Goal: Obtain resource: Download file/media

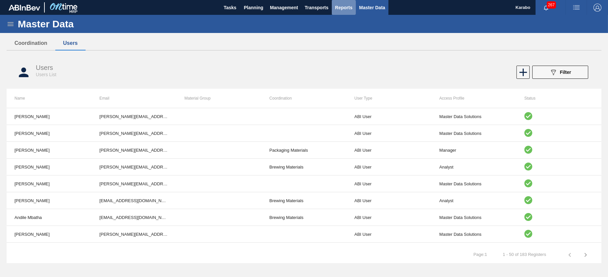
click at [340, 1] on button "Reports" at bounding box center [344, 7] width 24 height 15
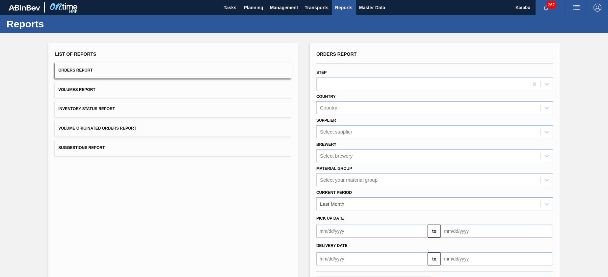
drag, startPoint x: 405, startPoint y: 195, endPoint x: 402, endPoint y: 197, distance: 4.0
click at [403, 197] on div "Current Period Last Month" at bounding box center [435, 199] width 237 height 22
click at [400, 201] on div "Last Month" at bounding box center [429, 204] width 224 height 10
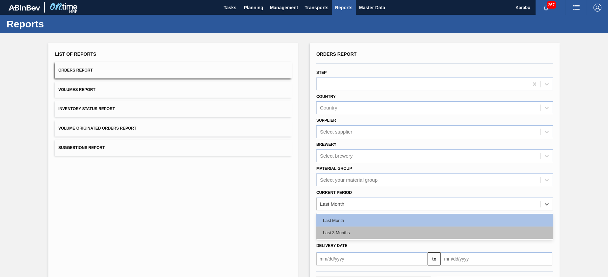
click at [386, 235] on div "Last 3 Months" at bounding box center [435, 232] width 237 height 12
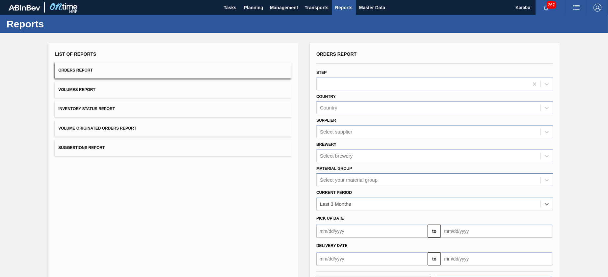
scroll to position [28, 0]
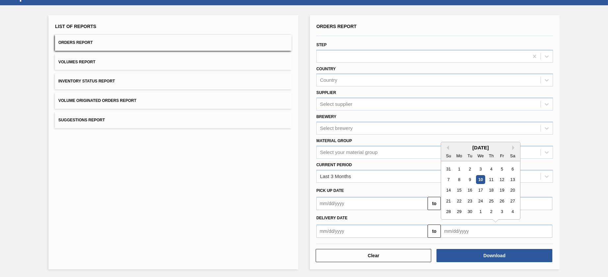
click at [472, 230] on input "text" at bounding box center [496, 230] width 111 height 13
click at [451, 166] on div "31" at bounding box center [448, 168] width 9 height 9
type input "[DATE]"
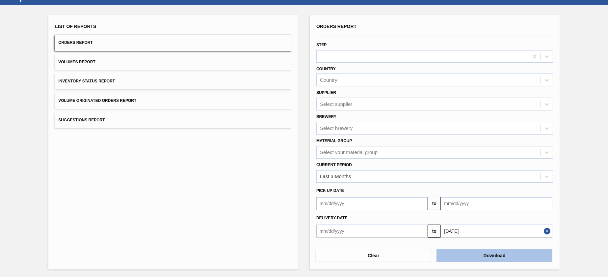
click at [489, 251] on button "Download" at bounding box center [495, 255] width 116 height 13
